Goal: Transaction & Acquisition: Download file/media

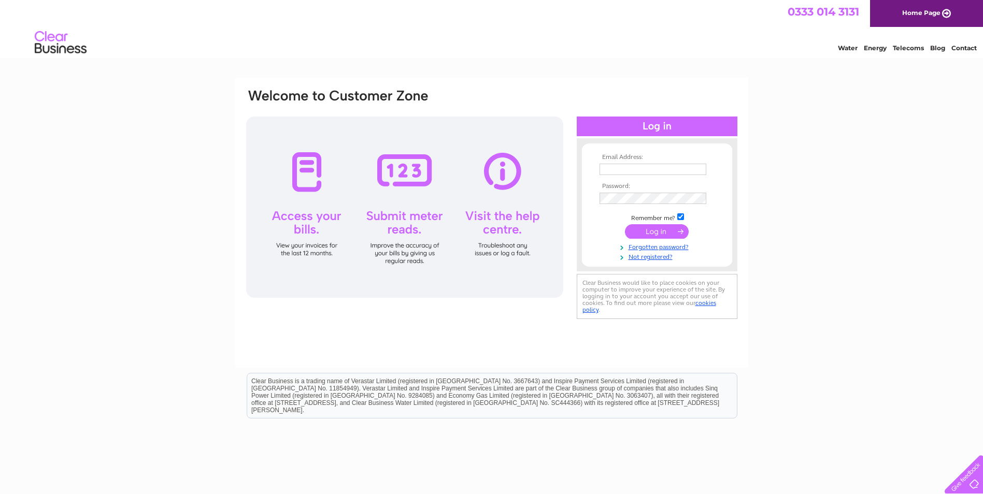
type input "treasurer@peterboroughscouts.org"
click at [655, 240] on td at bounding box center [657, 232] width 120 height 20
click at [655, 235] on input "submit" at bounding box center [657, 231] width 64 height 15
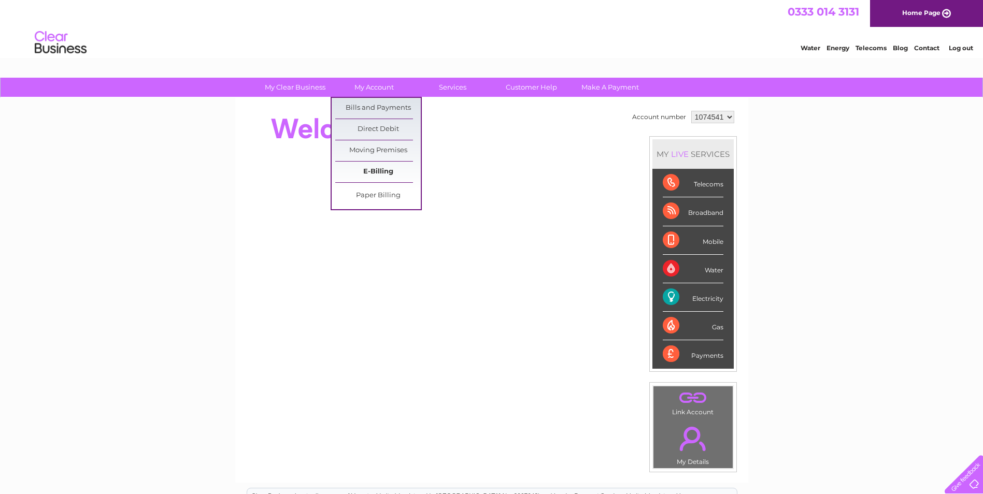
click at [377, 170] on link "E-Billing" at bounding box center [378, 172] width 86 height 21
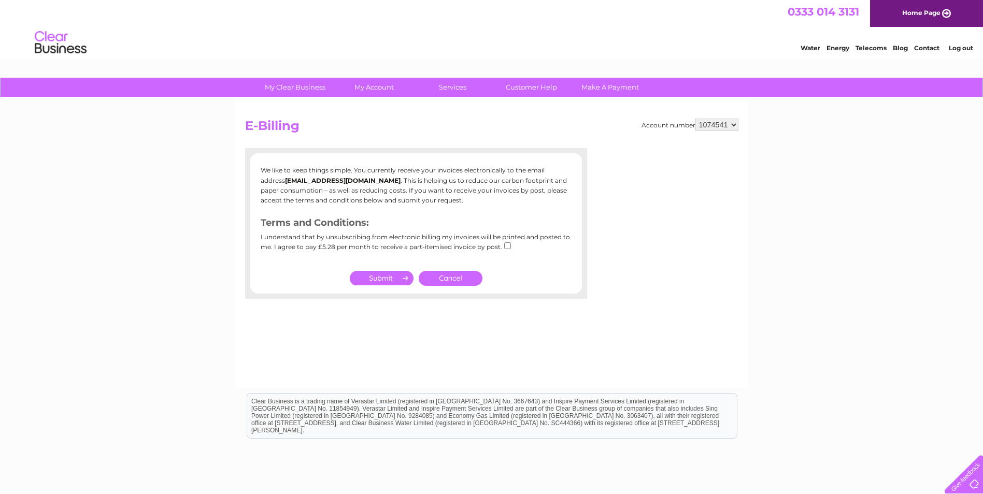
click at [505, 248] on input "checkbox" at bounding box center [507, 246] width 7 height 7
checkbox input "false"
click at [469, 278] on link "Cancel" at bounding box center [451, 278] width 64 height 15
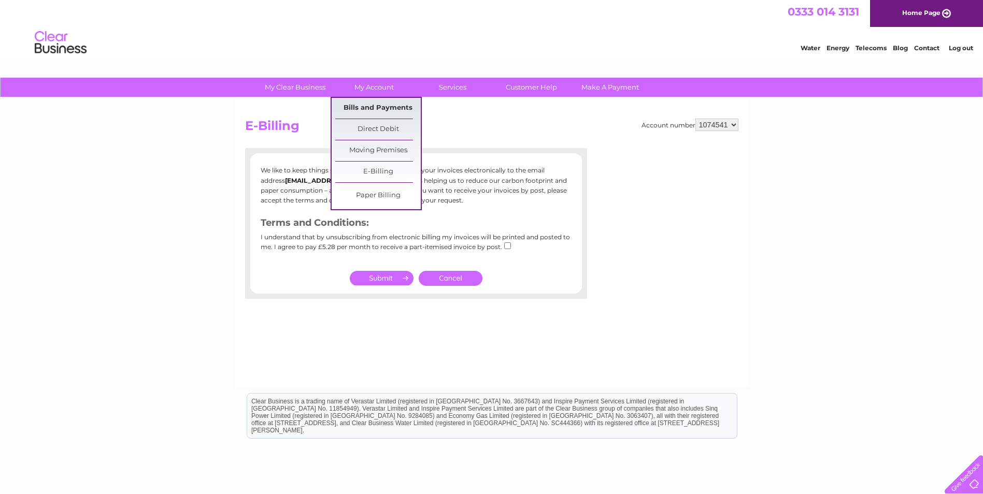
click at [376, 108] on link "Bills and Payments" at bounding box center [378, 108] width 86 height 21
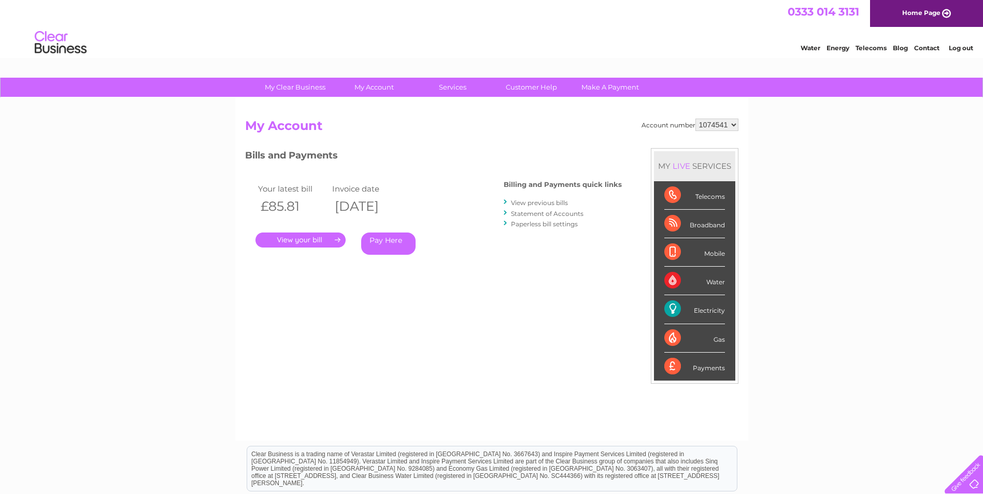
click at [530, 203] on link "View previous bills" at bounding box center [539, 203] width 57 height 8
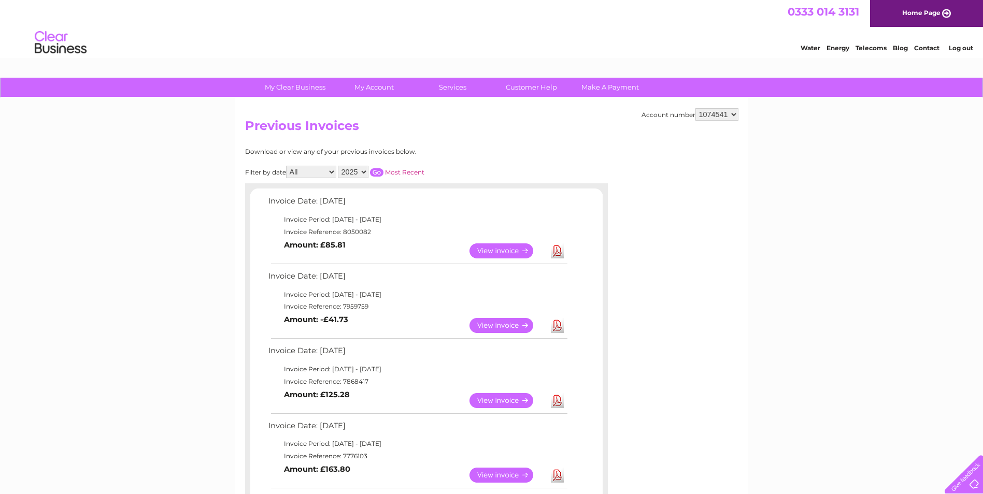
click at [499, 326] on link "View" at bounding box center [508, 325] width 76 height 15
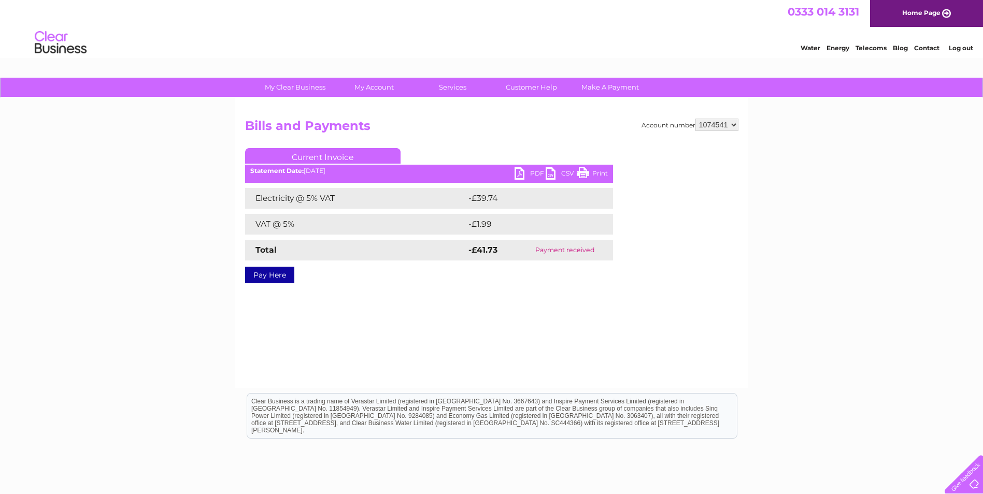
click at [530, 173] on link "PDF" at bounding box center [530, 174] width 31 height 15
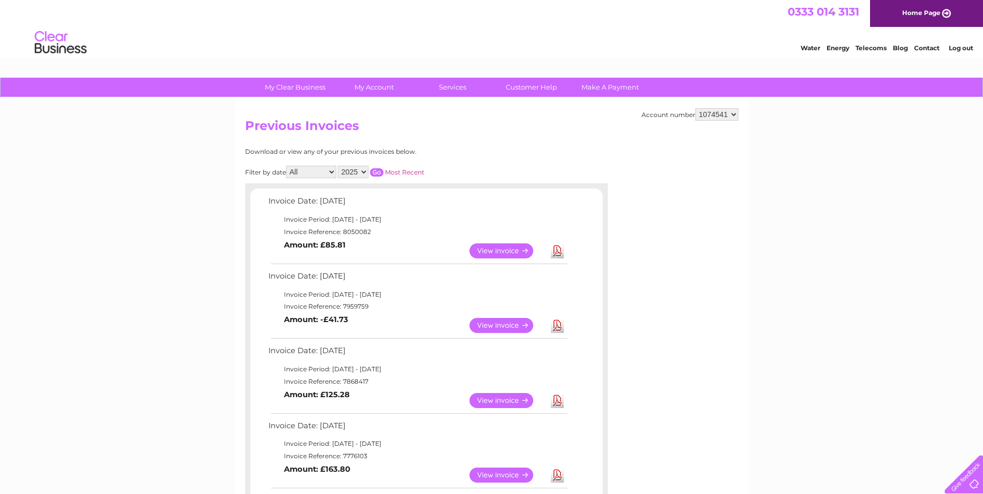
click at [505, 249] on link "View" at bounding box center [508, 251] width 76 height 15
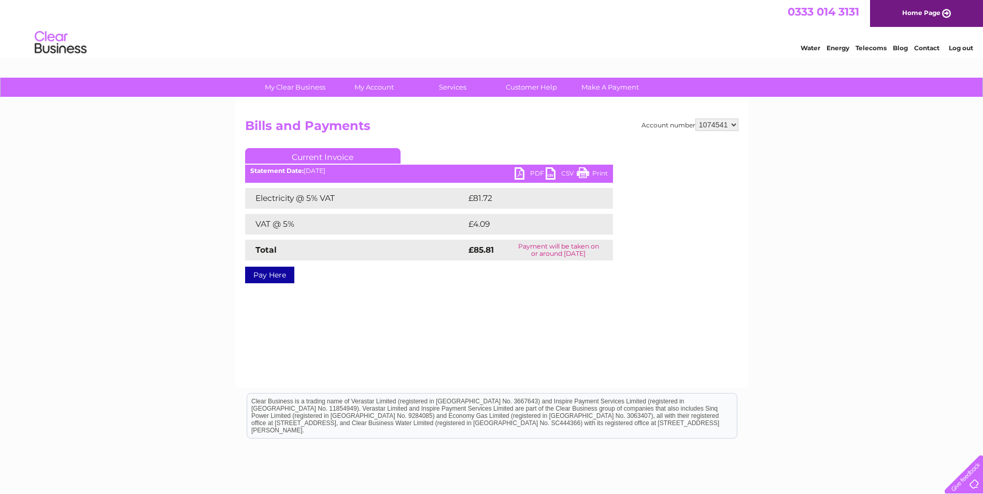
click at [519, 173] on link "PDF" at bounding box center [530, 174] width 31 height 15
